Goal: Transaction & Acquisition: Purchase product/service

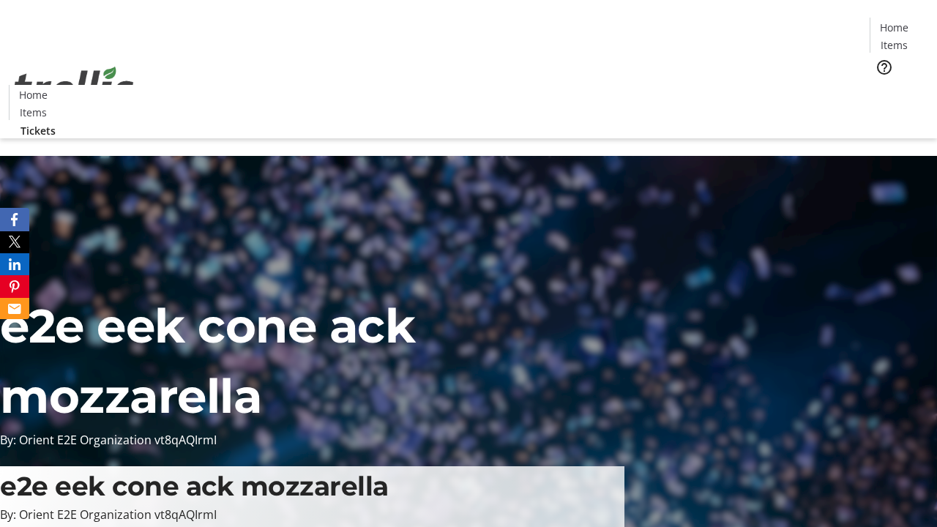
click at [881, 85] on span "Tickets" at bounding box center [898, 92] width 35 height 15
